Goal: Task Accomplishment & Management: Manage account settings

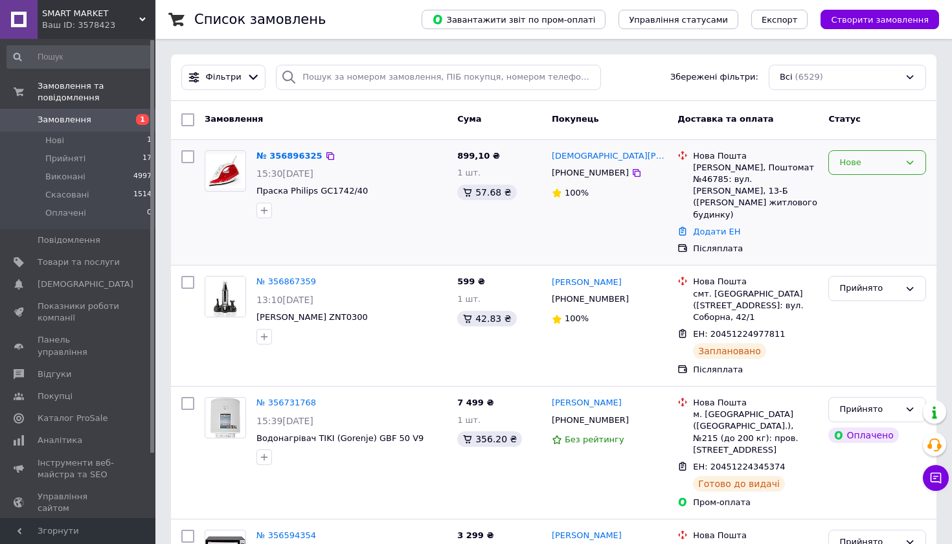
click at [874, 166] on div "Нове" at bounding box center [869, 163] width 60 height 14
click at [874, 187] on li "Прийнято" at bounding box center [877, 189] width 97 height 24
click at [301, 157] on link "№ 356896325" at bounding box center [289, 156] width 66 height 10
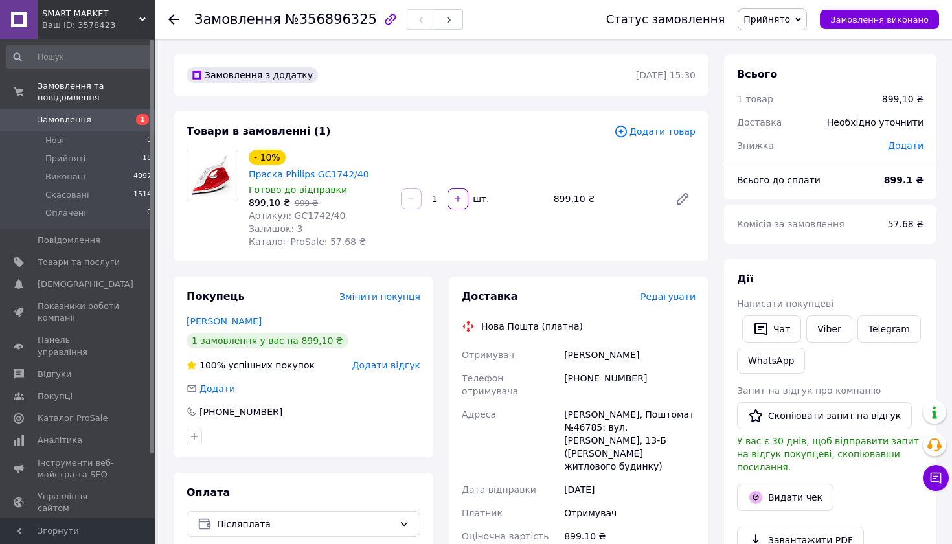
click at [687, 300] on span "Редагувати" at bounding box center [668, 296] width 55 height 10
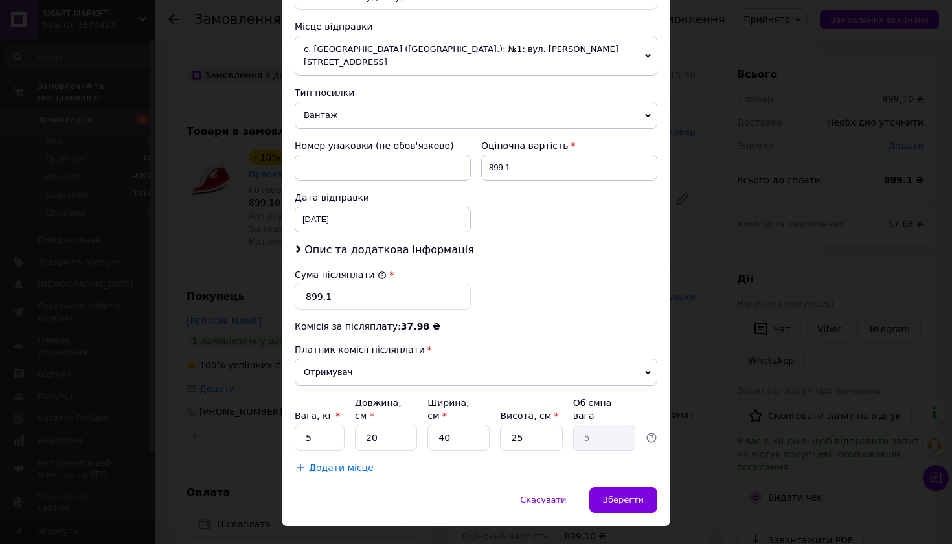
scroll to position [457, 0]
click at [319, 426] on input "5" at bounding box center [320, 439] width 50 height 26
type input "3"
click at [466, 426] on input "40" at bounding box center [458, 439] width 62 height 26
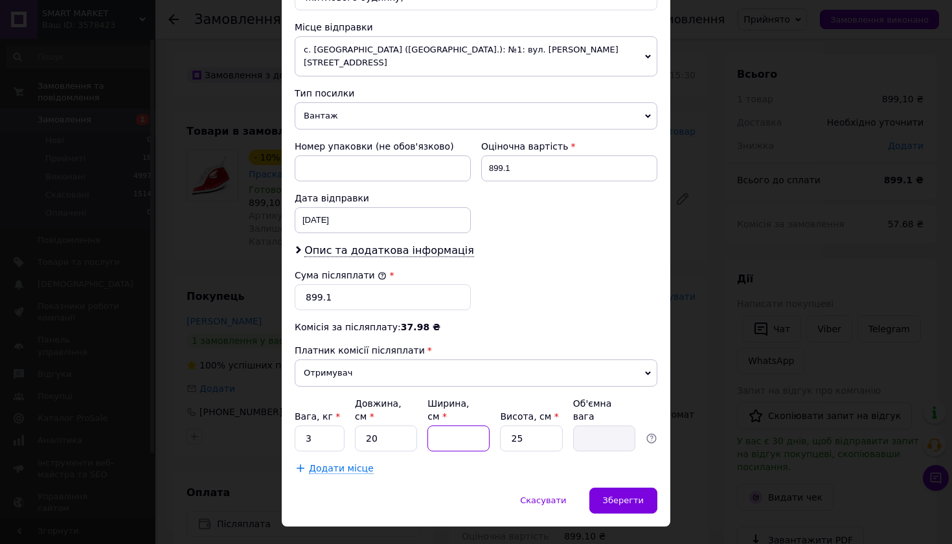
type input "3"
type input "0.38"
type input "30"
type input "3.75"
type input "30"
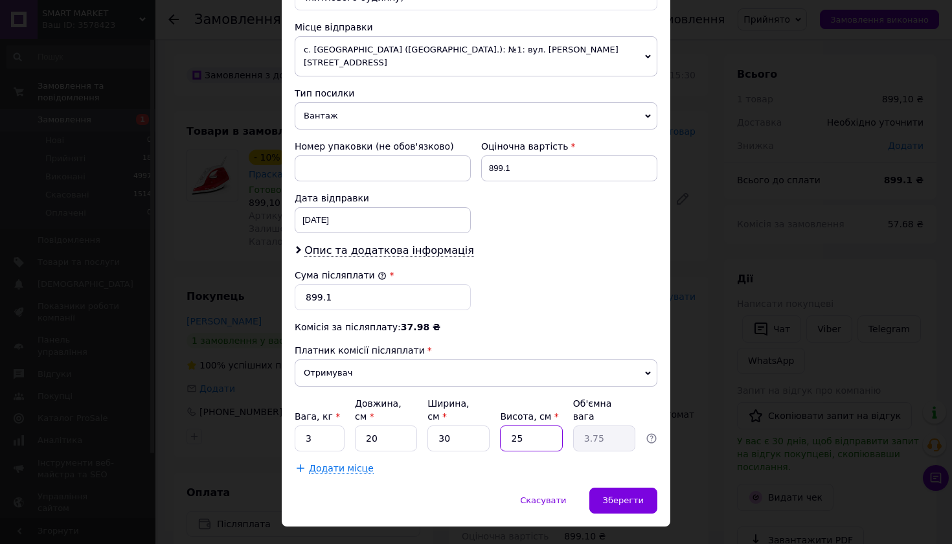
click at [529, 426] on input "25" at bounding box center [531, 439] width 62 height 26
type input "2"
type input "0.3"
type input "20"
type input "3"
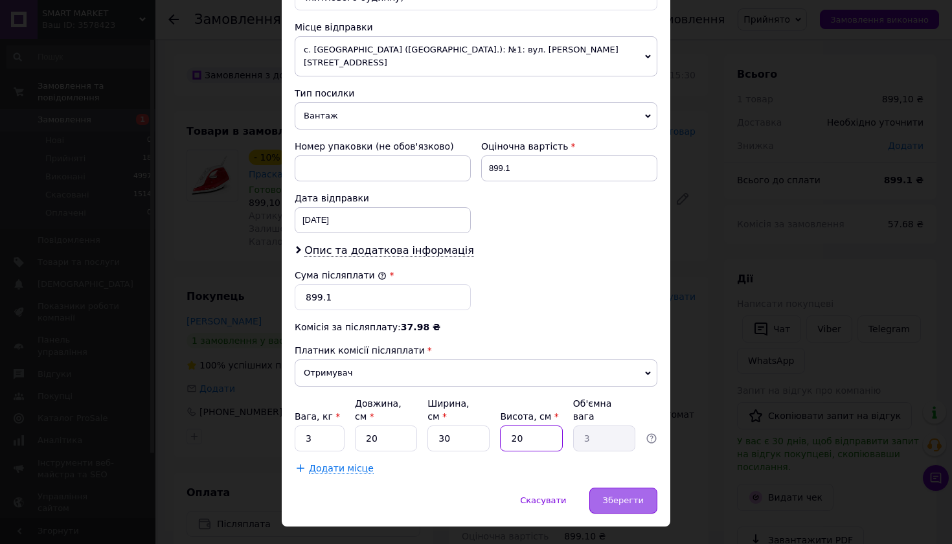
type input "20"
click at [644, 488] on div "Зберегти" at bounding box center [623, 501] width 68 height 26
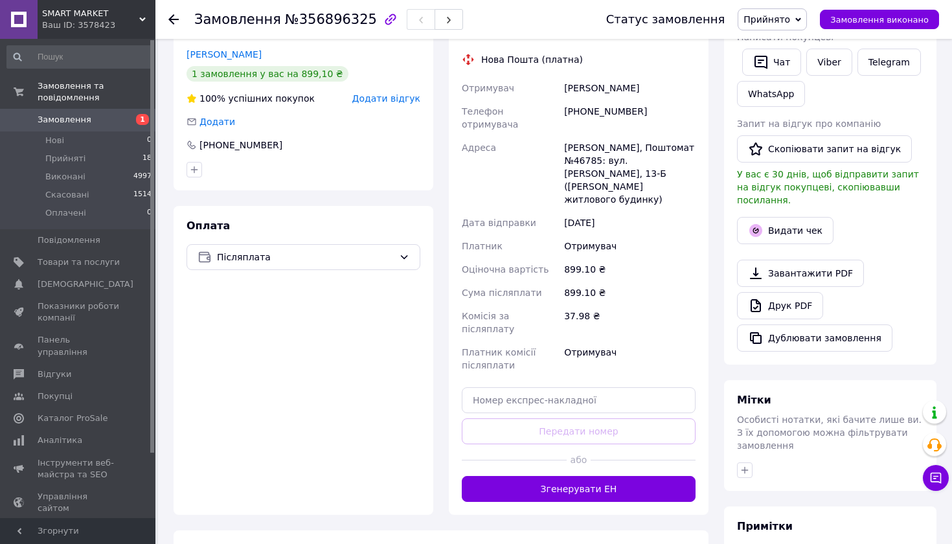
scroll to position [278, 0]
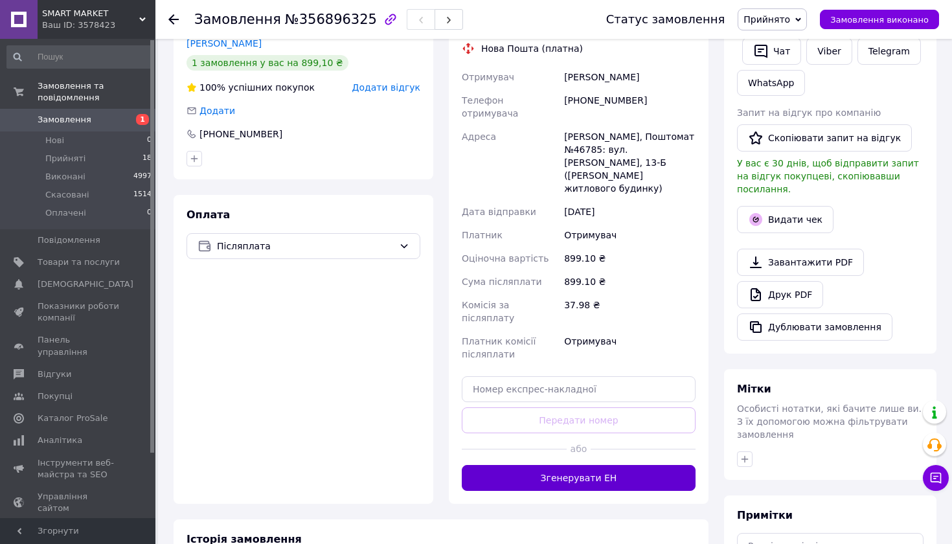
click at [641, 465] on button "Згенерувати ЕН" at bounding box center [579, 478] width 234 height 26
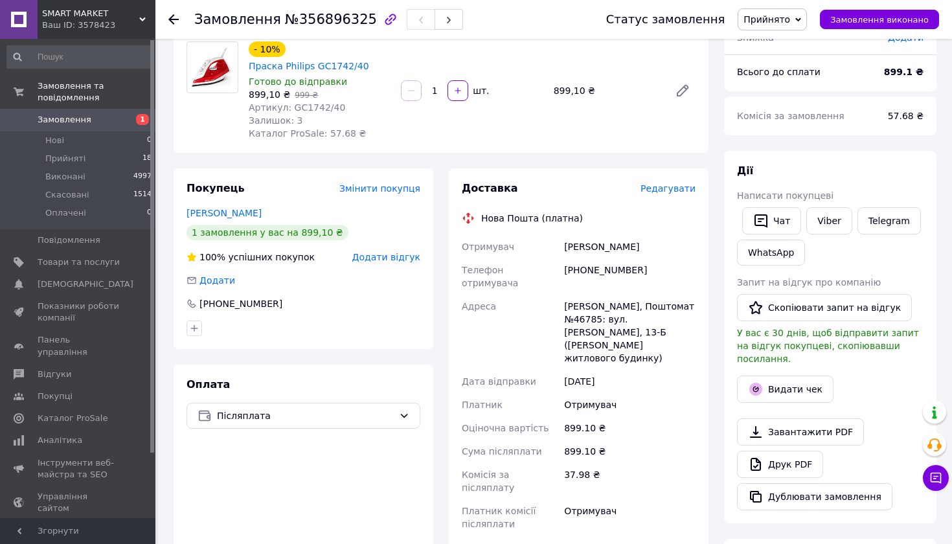
scroll to position [89, 0]
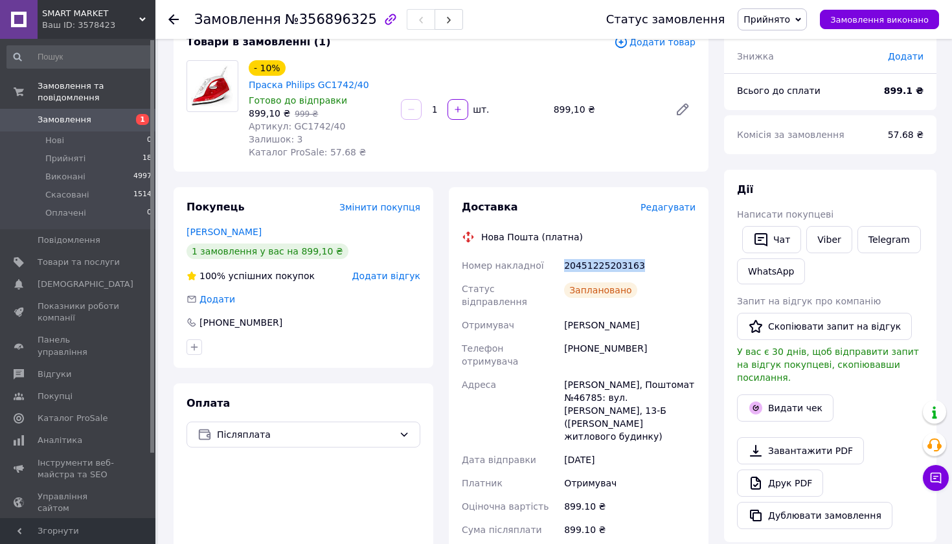
drag, startPoint x: 642, startPoint y: 274, endPoint x: 565, endPoint y: 272, distance: 77.1
click at [565, 273] on div "20451225203163" at bounding box center [630, 265] width 137 height 23
copy div "20451225203163"
drag, startPoint x: 669, startPoint y: 277, endPoint x: 552, endPoint y: 269, distance: 117.5
click at [551, 269] on div "Номер накладної 20451225203163 Статус відправлення Заплановано Отримувач Арханг…" at bounding box center [578, 445] width 239 height 383
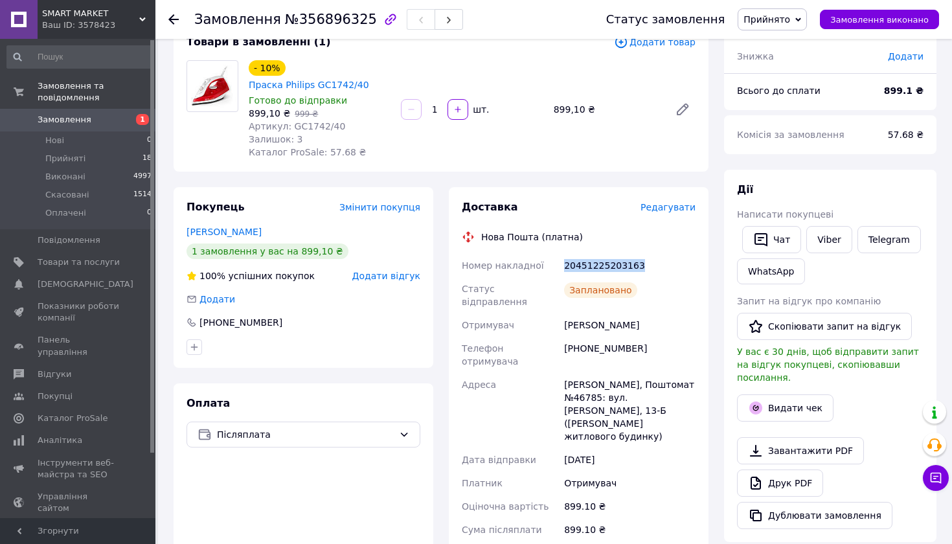
copy div "Номер накладної 20451225203163"
click at [170, 16] on icon at bounding box center [173, 19] width 10 height 10
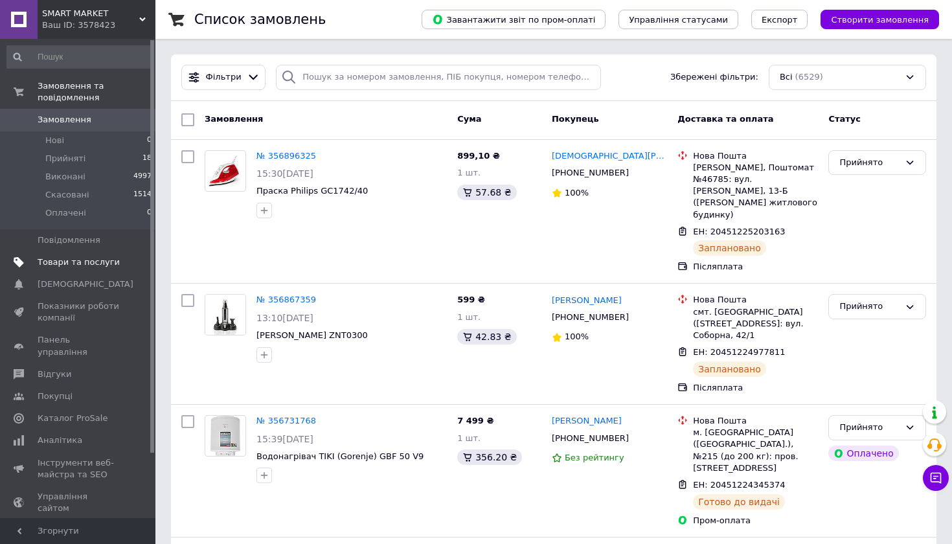
click at [128, 256] on span at bounding box center [138, 262] width 36 height 12
